Goal: Register for event/course

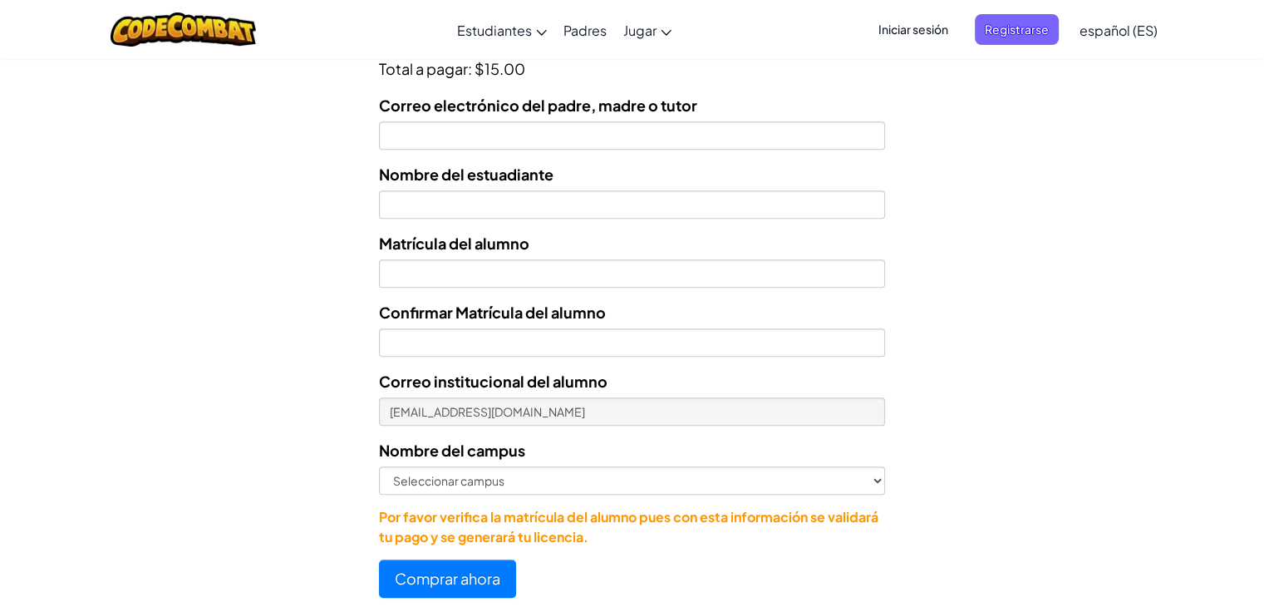
scroll to position [672, 0]
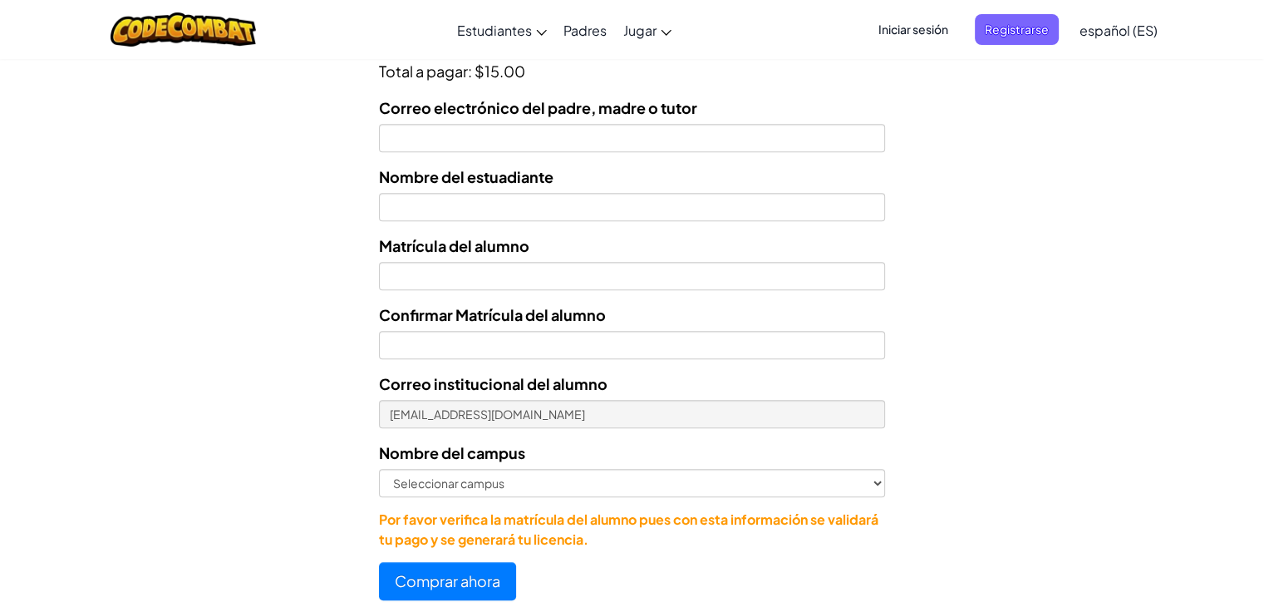
click at [918, 37] on span "Iniciar sesión" at bounding box center [914, 29] width 90 height 31
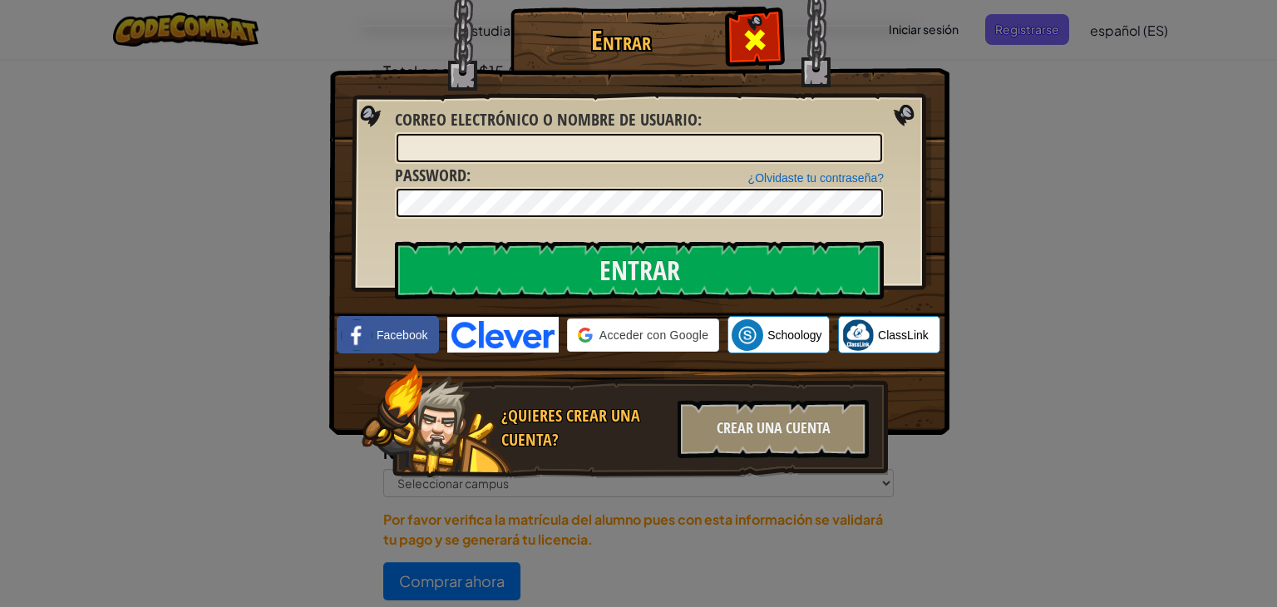
click at [762, 34] on span at bounding box center [754, 40] width 27 height 27
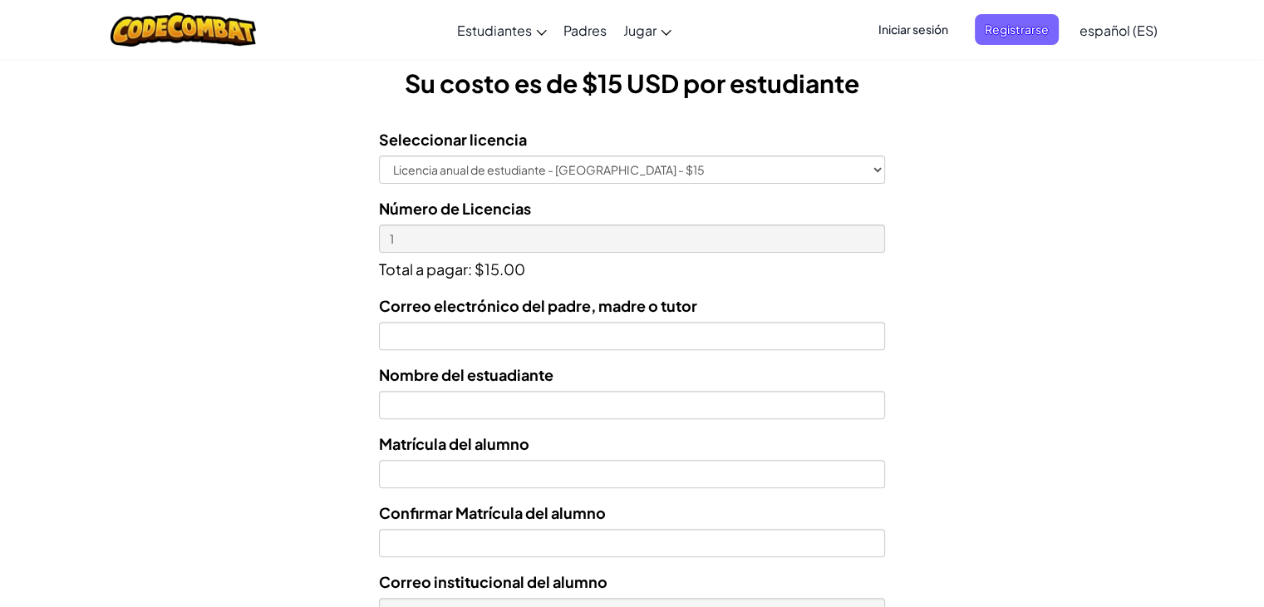
scroll to position [462, 0]
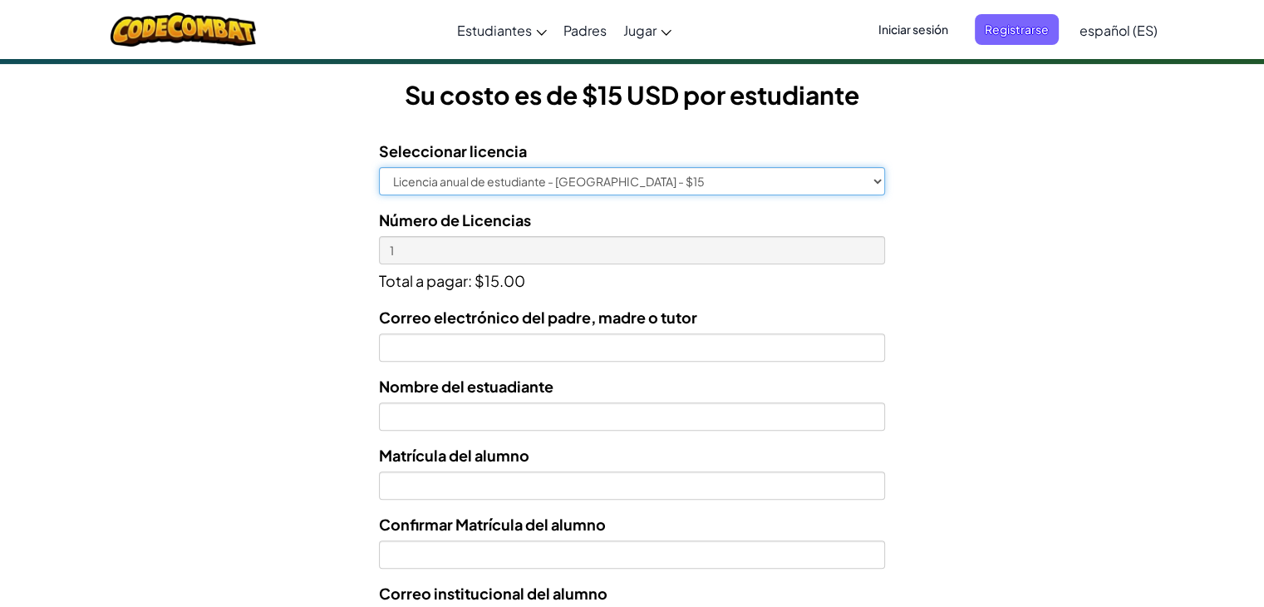
click at [706, 190] on select "Licencia anual de estudiante - [GEOGRAPHIC_DATA] - $15" at bounding box center [631, 181] width 505 height 28
click at [776, 180] on select "Licencia anual de estudiante - [GEOGRAPHIC_DATA] - $15" at bounding box center [631, 181] width 505 height 28
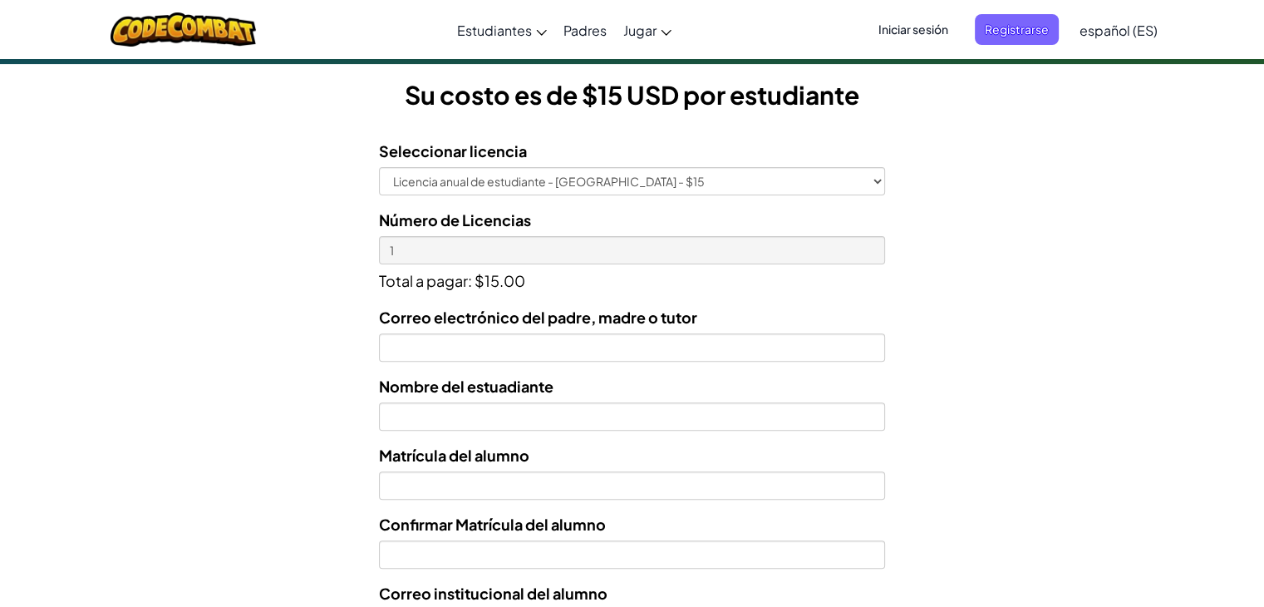
click at [1047, 243] on div "Licencias de Estudiantes Tecmilenio se asoció con CodeCombat para ofrecer educa…" at bounding box center [632, 223] width 1264 height 1230
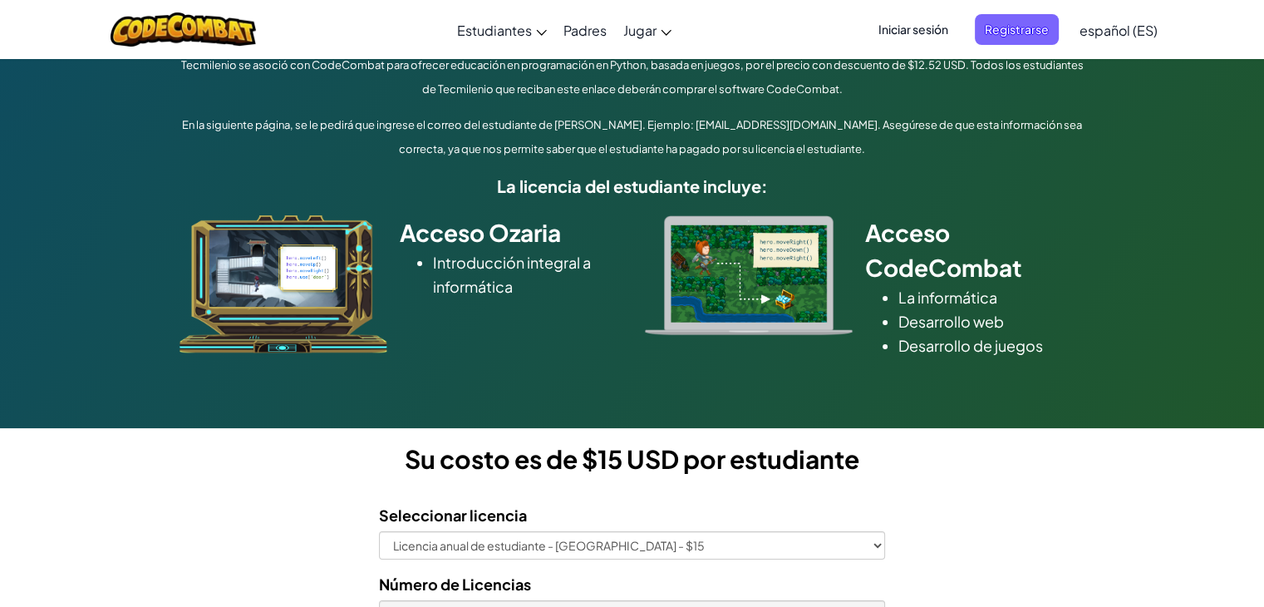
scroll to position [0, 0]
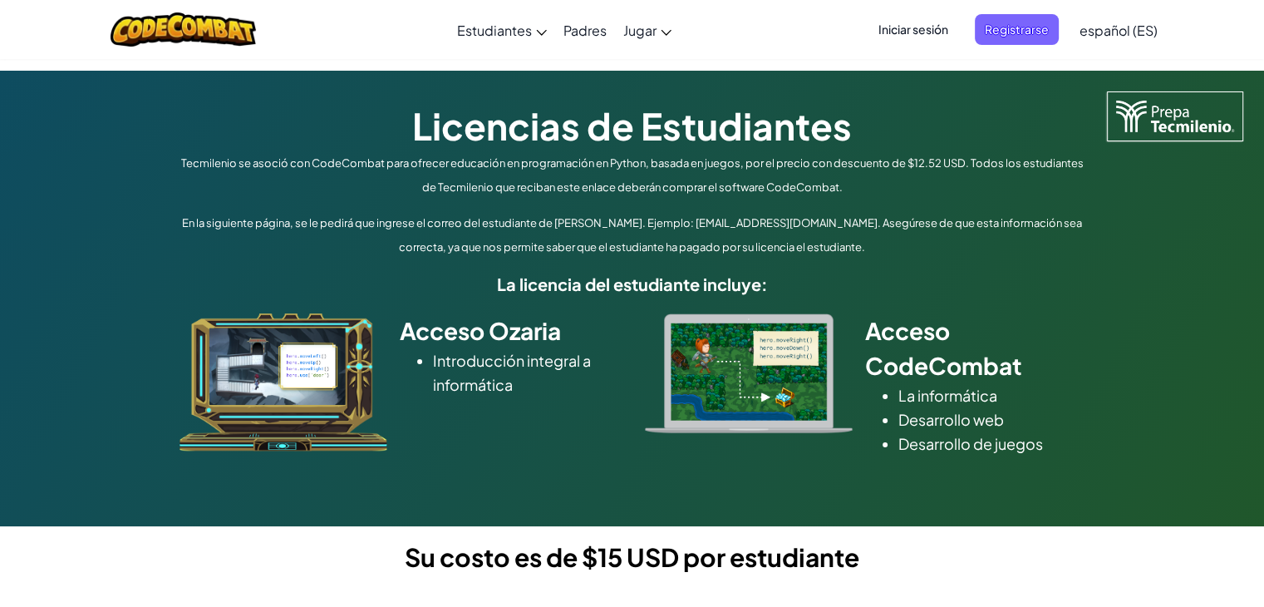
click at [491, 254] on p "En la siguiente página, se le pedirá que ingrese el correo del estudiante de [P…" at bounding box center [632, 235] width 914 height 48
click at [914, 34] on span "Iniciar sesión" at bounding box center [914, 29] width 90 height 31
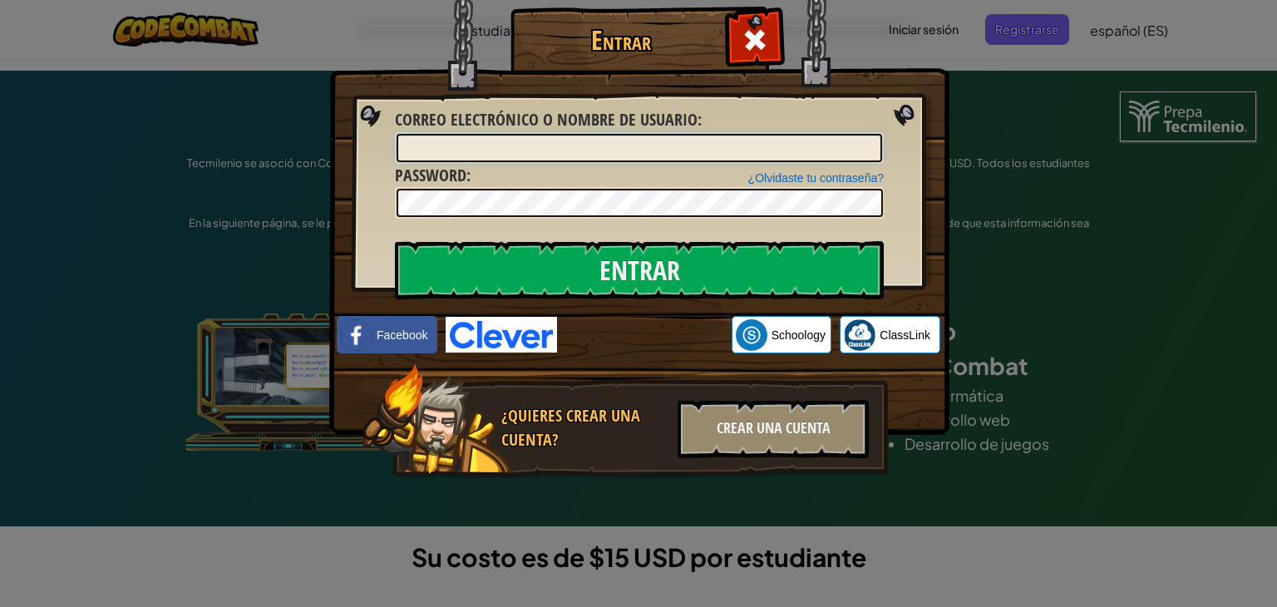
click at [596, 157] on input "Correo electrónico o nombre de usuario :" at bounding box center [638, 148] width 485 height 28
click at [0, 274] on div "Entrar Error desconocido. Correo electrónico o nombre de usuario : ¿Olvidaste t…" at bounding box center [638, 303] width 1277 height 607
click at [760, 36] on span at bounding box center [754, 40] width 27 height 27
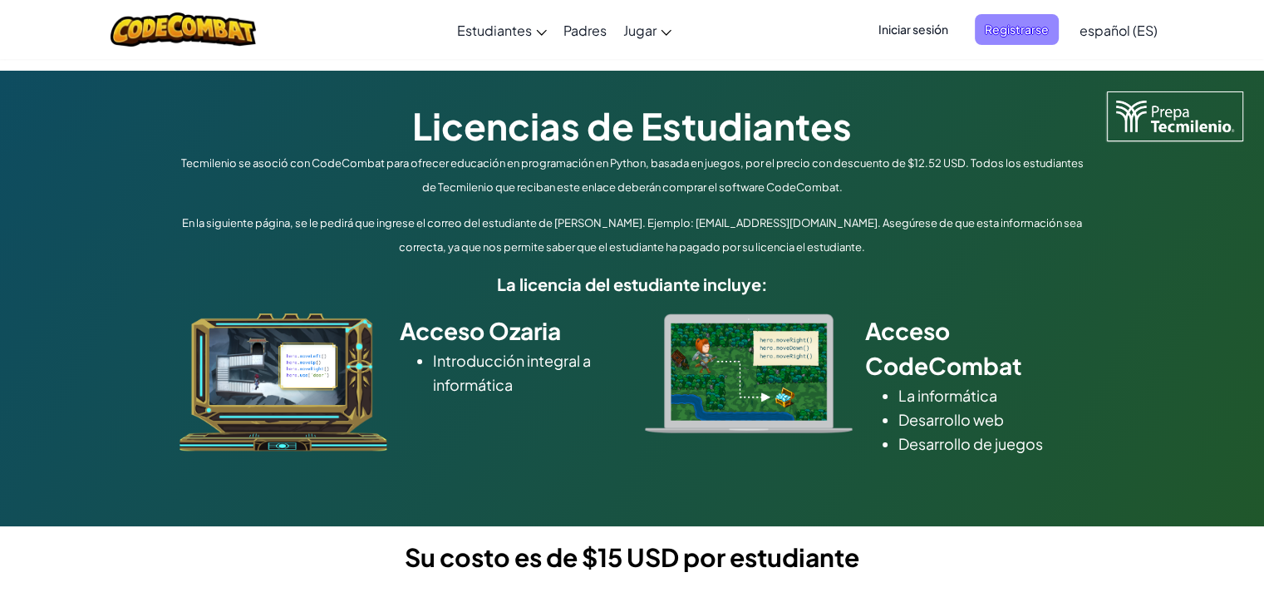
click at [1002, 29] on span "Registrarse" at bounding box center [1017, 29] width 84 height 31
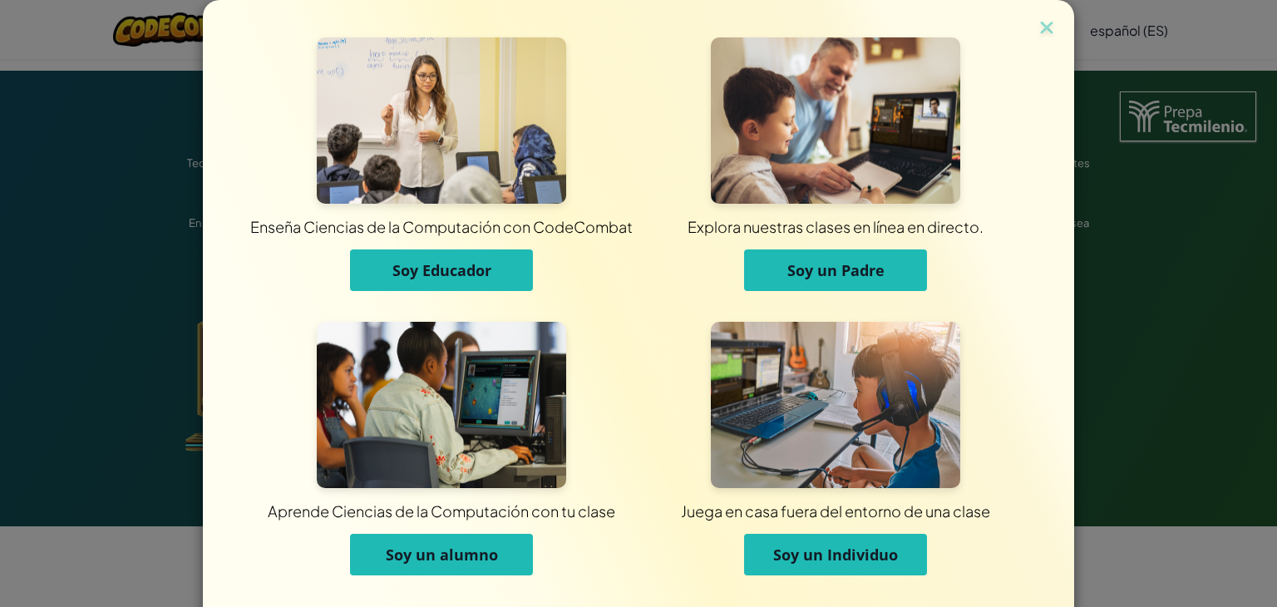
click at [386, 556] on span "Soy un alumno" at bounding box center [442, 554] width 112 height 20
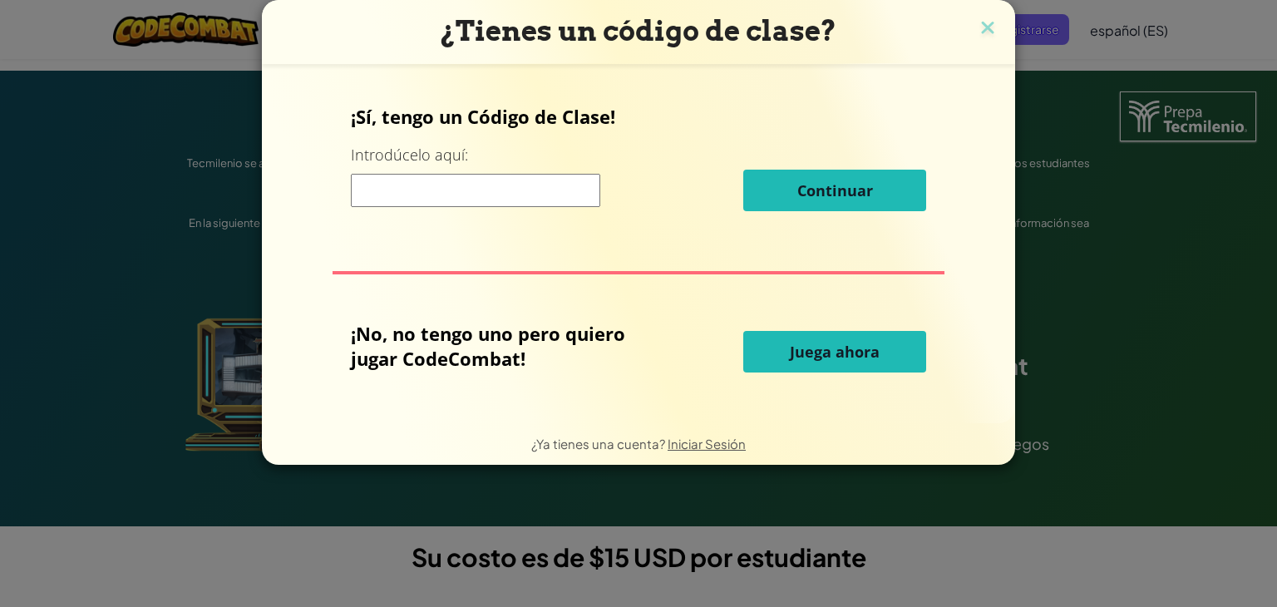
click at [447, 187] on input at bounding box center [475, 190] width 249 height 33
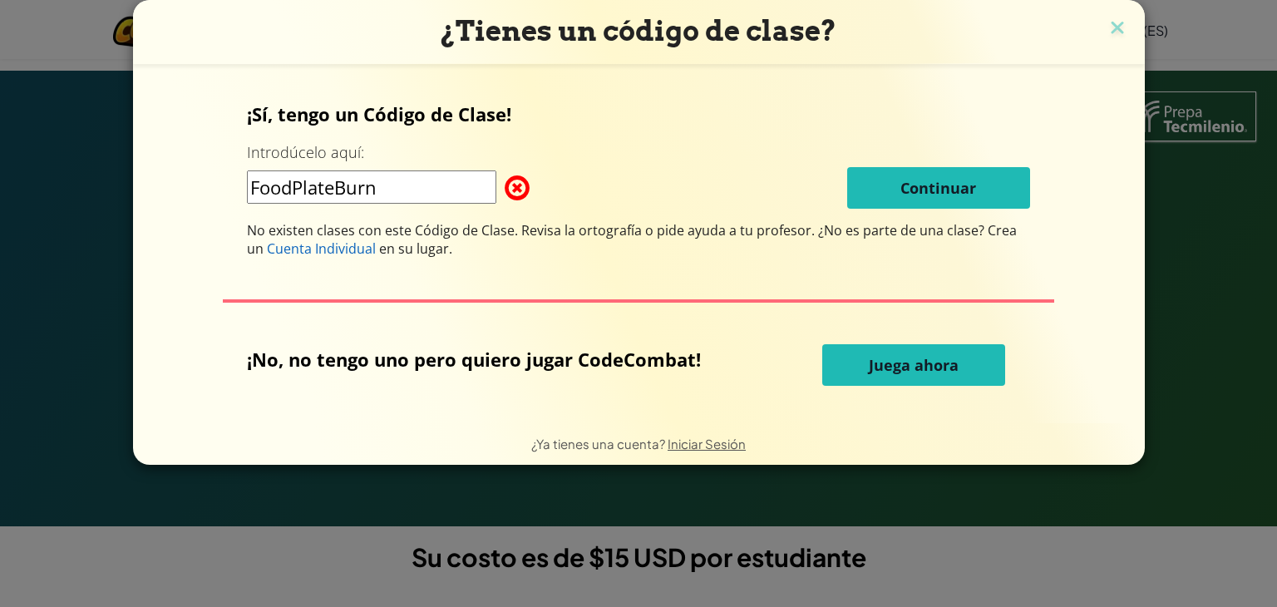
click at [466, 190] on input "FoodPlateBurn" at bounding box center [371, 186] width 249 height 33
type input "FoodPlateBurn"
click at [505, 187] on span at bounding box center [505, 187] width 0 height 33
click at [352, 252] on span "Cuenta Individual" at bounding box center [321, 248] width 109 height 18
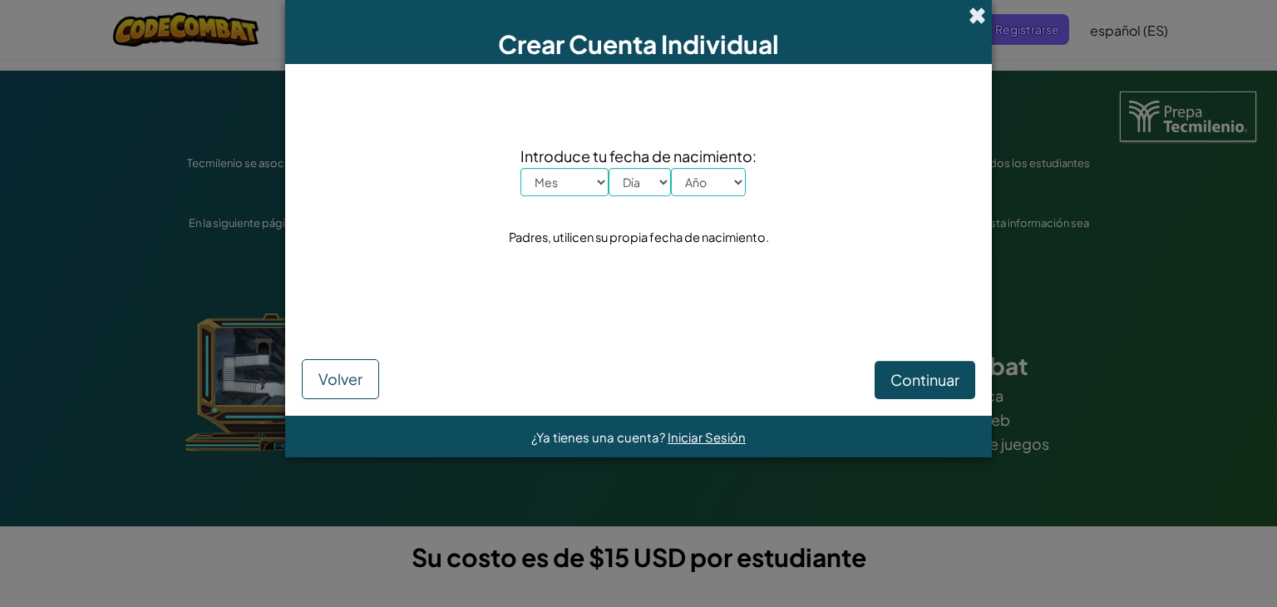
click at [978, 7] on span at bounding box center [976, 15] width 17 height 17
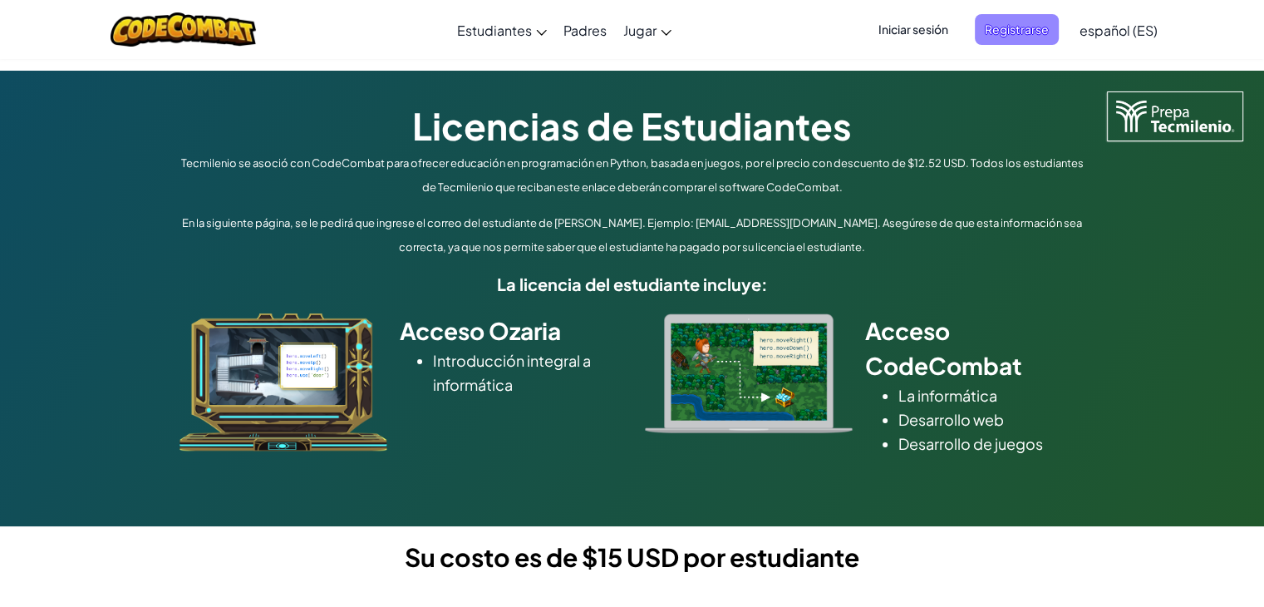
click at [997, 41] on span "Registrarse" at bounding box center [1017, 29] width 84 height 31
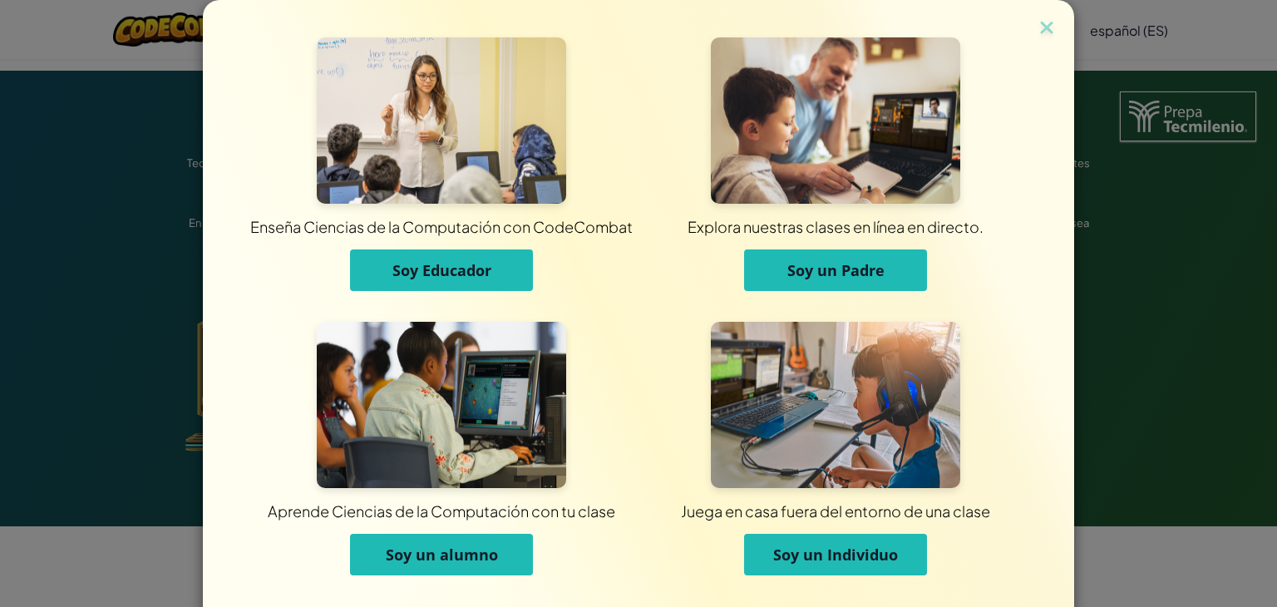
click at [479, 556] on span "Soy un alumno" at bounding box center [442, 554] width 112 height 20
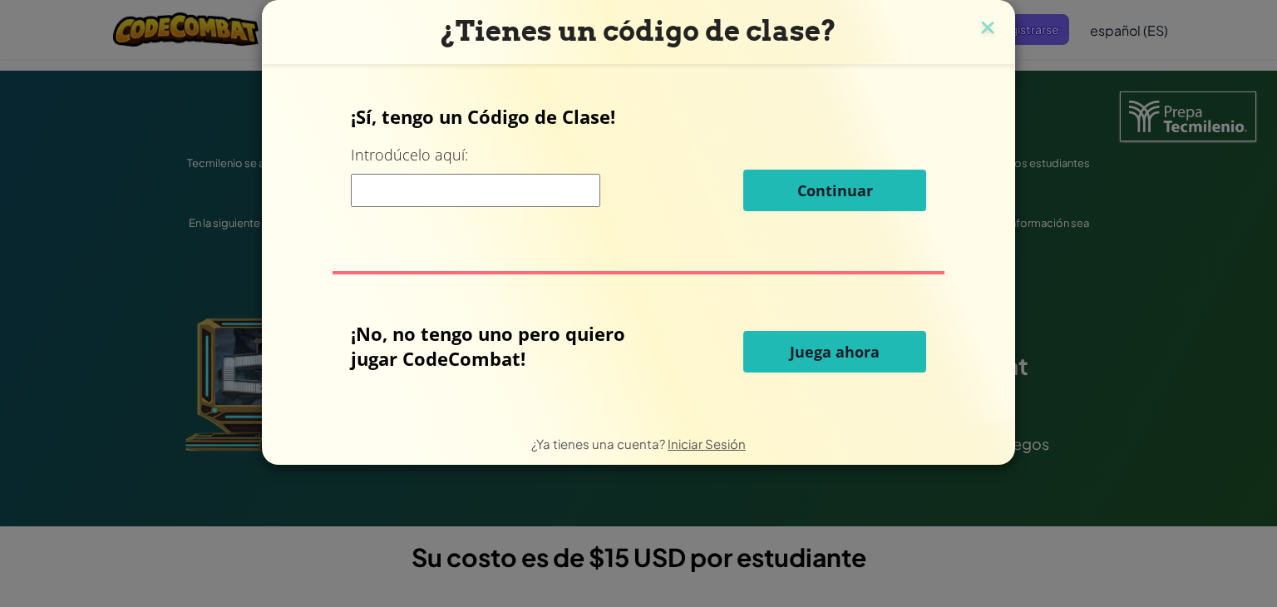
click at [505, 182] on input at bounding box center [475, 190] width 249 height 33
type input "FoodPlateBurn"
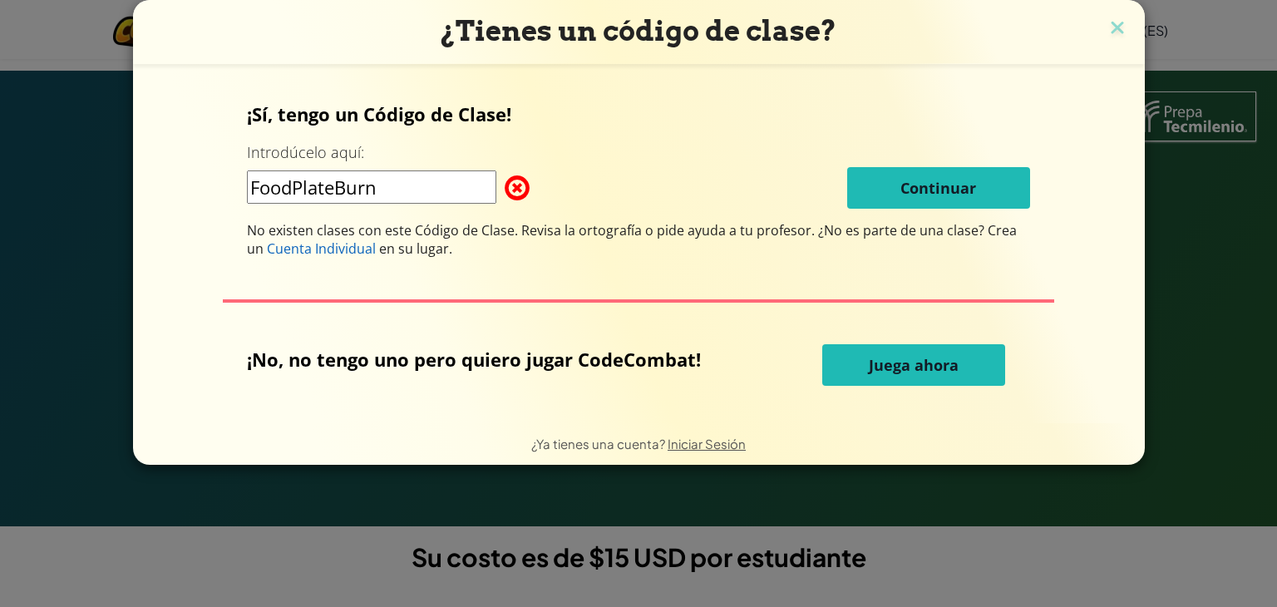
click at [439, 187] on input "FoodPlateBurn" at bounding box center [371, 186] width 249 height 33
click at [1118, 37] on img at bounding box center [1117, 29] width 22 height 25
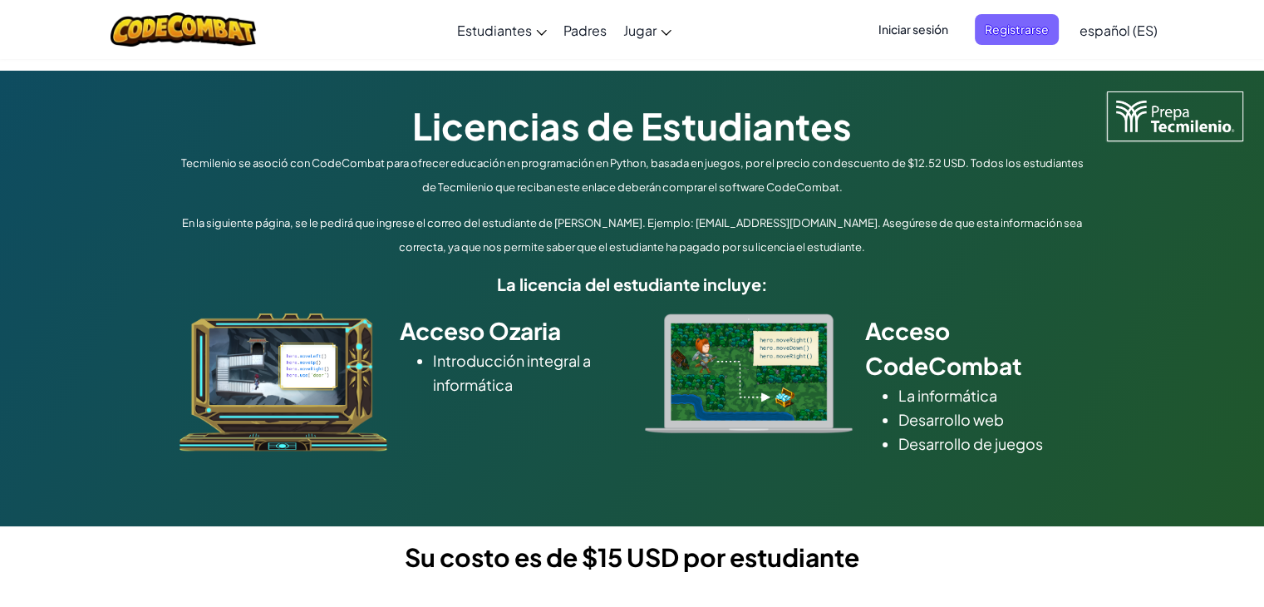
click at [921, 28] on span "Iniciar sesión" at bounding box center [914, 29] width 90 height 31
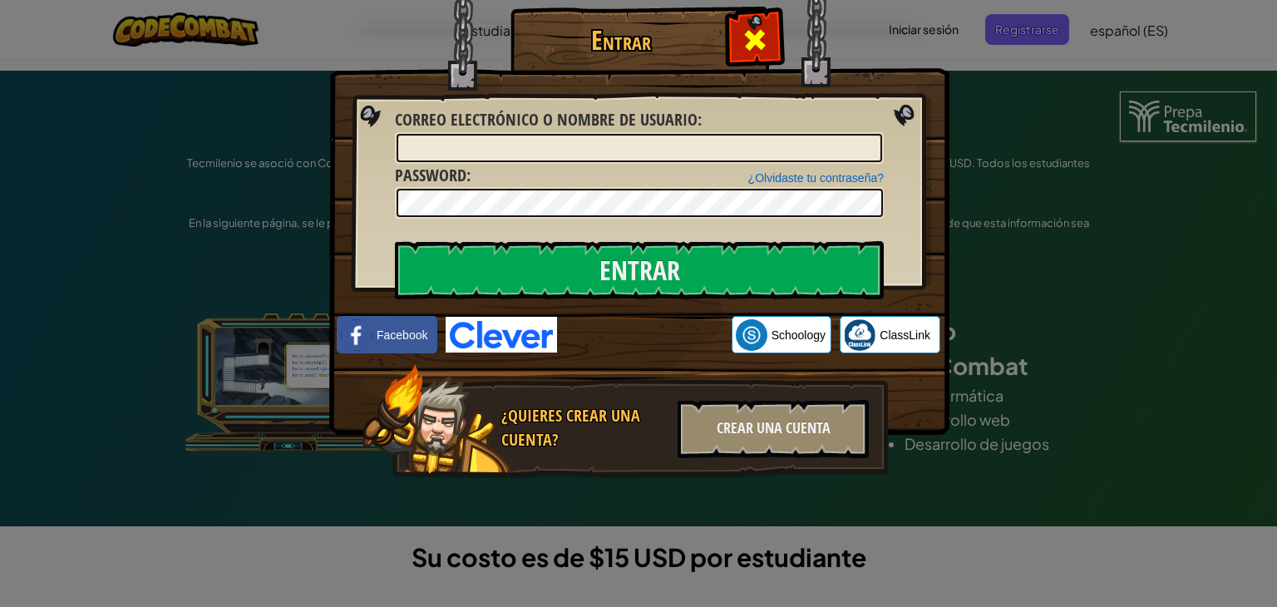
click at [768, 43] on div at bounding box center [754, 38] width 52 height 52
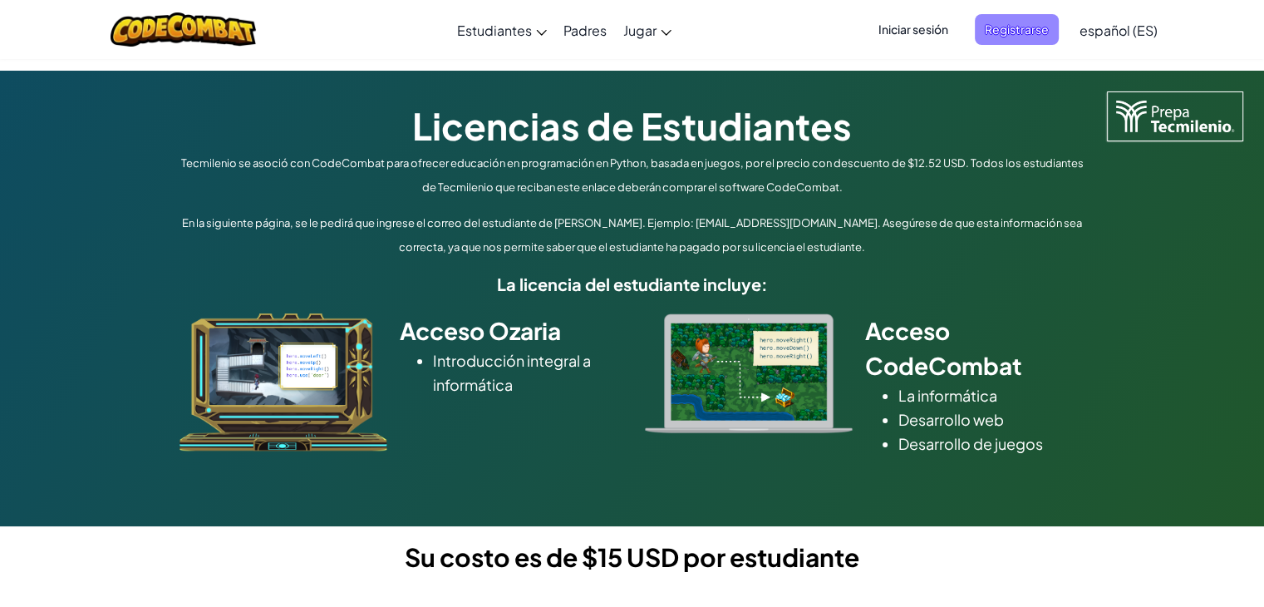
click at [1021, 22] on span "Registrarse" at bounding box center [1017, 29] width 84 height 31
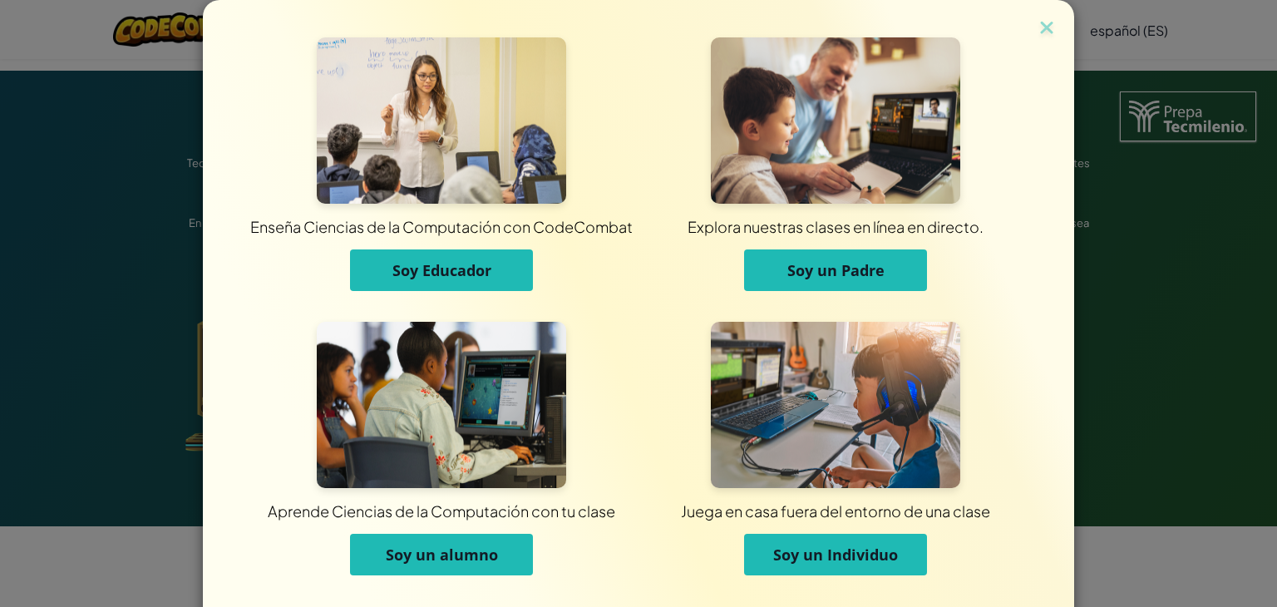
click at [460, 554] on span "Soy un alumno" at bounding box center [442, 554] width 112 height 20
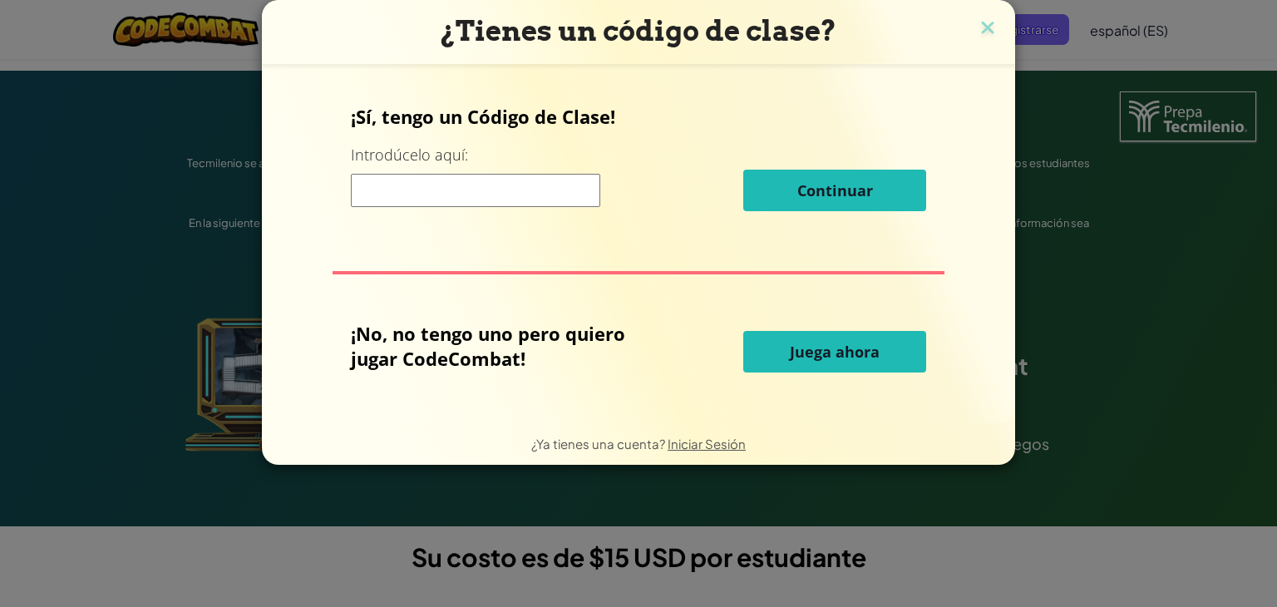
click at [499, 190] on input at bounding box center [475, 190] width 249 height 33
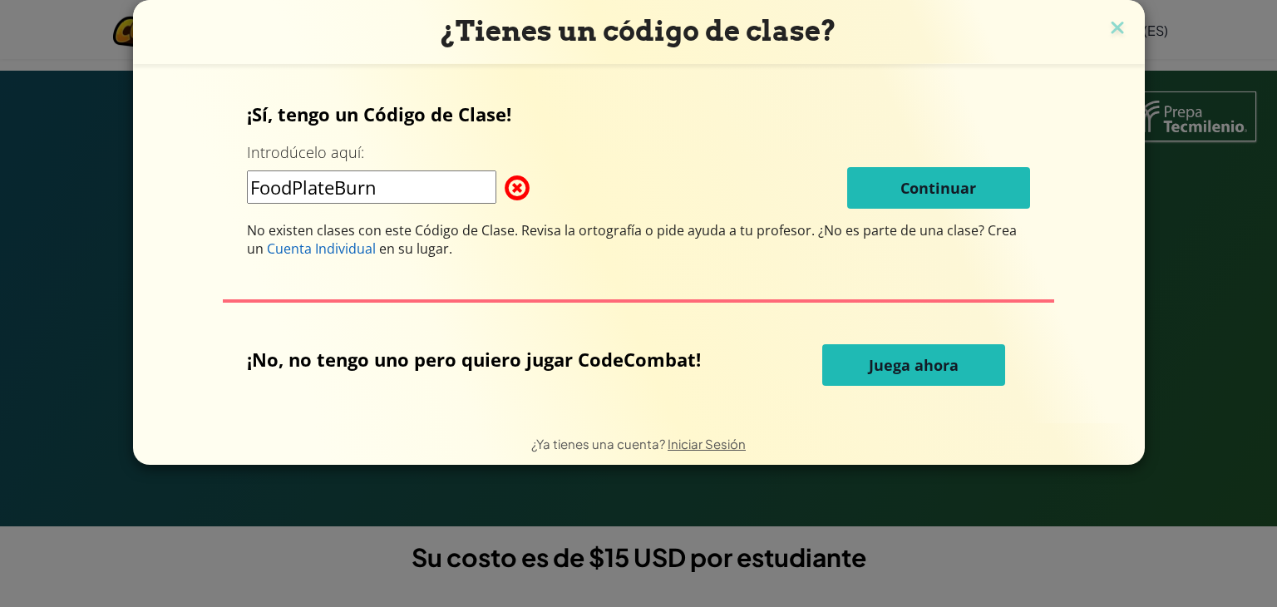
click at [347, 187] on input "FoodPlateBurn" at bounding box center [371, 186] width 249 height 33
click at [312, 187] on input "FoodPlateburn" at bounding box center [371, 186] width 249 height 33
click at [257, 181] on input "Foodplateburn" at bounding box center [371, 186] width 249 height 33
drag, startPoint x: 462, startPoint y: 184, endPoint x: 37, endPoint y: 180, distance: 425.6
click at [37, 180] on div "¿Tienes un código de clase? ¡Sí, tengo un Código de Clase! Introdúcelo aquí: fo…" at bounding box center [638, 303] width 1277 height 607
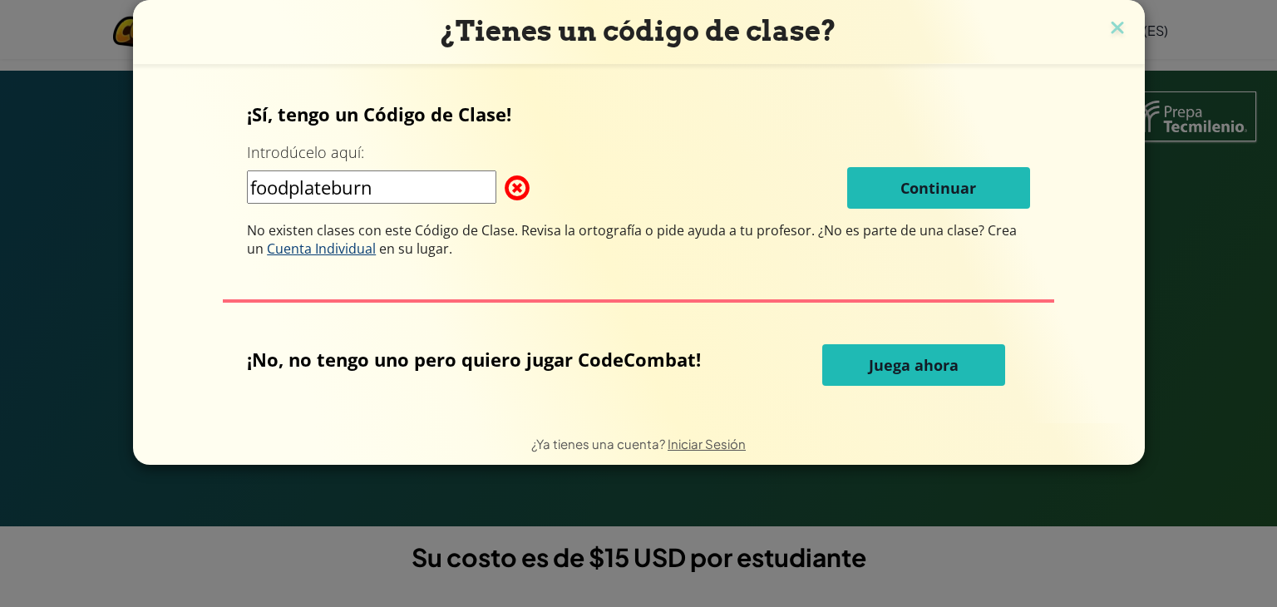
type input "FoodPlateBurn"
click at [1106, 31] on img at bounding box center [1117, 29] width 22 height 25
